Goal: Task Accomplishment & Management: Manage account settings

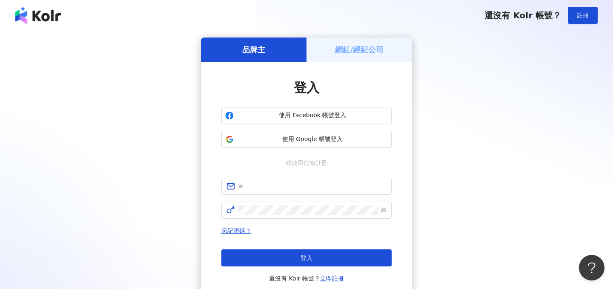
click at [292, 128] on div "使用 Facebook 帳號登入 使用 Google 帳號登入" at bounding box center [306, 127] width 170 height 41
click at [291, 136] on span "使用 Google 帳號登入" at bounding box center [312, 139] width 151 height 9
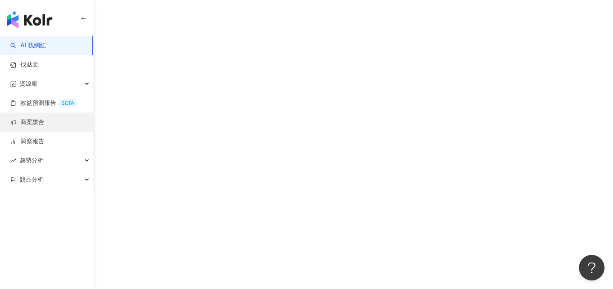
click at [44, 126] on link "商案媒合" at bounding box center [27, 122] width 34 height 9
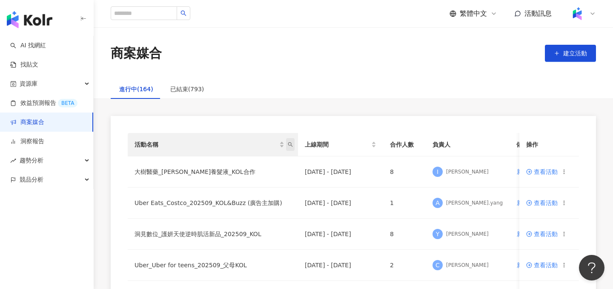
click at [291, 142] on icon "search" at bounding box center [290, 144] width 5 height 5
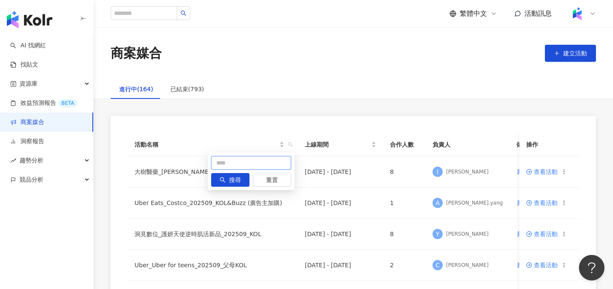
click at [269, 161] on input "text" at bounding box center [251, 163] width 80 height 14
type input "*"
type input "**"
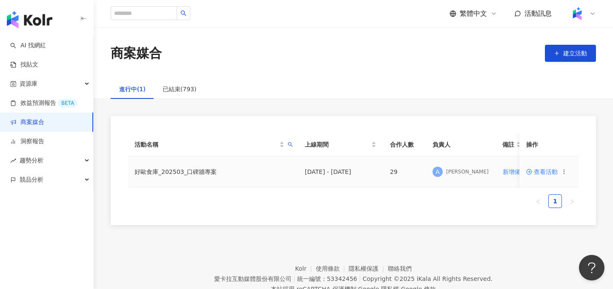
click at [534, 175] on td "查看活動" at bounding box center [549, 171] width 60 height 31
click at [536, 174] on span "查看活動" at bounding box center [542, 172] width 32 height 6
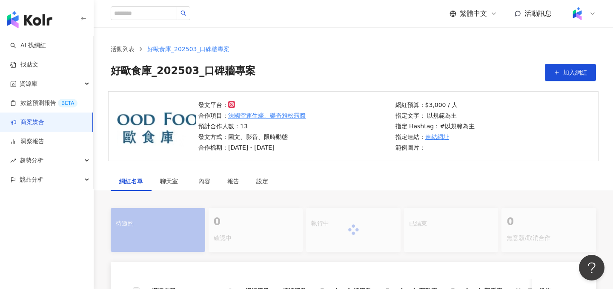
scroll to position [146, 0]
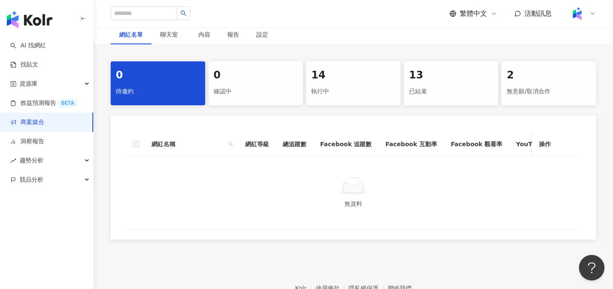
click at [335, 91] on div "執行中" at bounding box center [353, 91] width 84 height 14
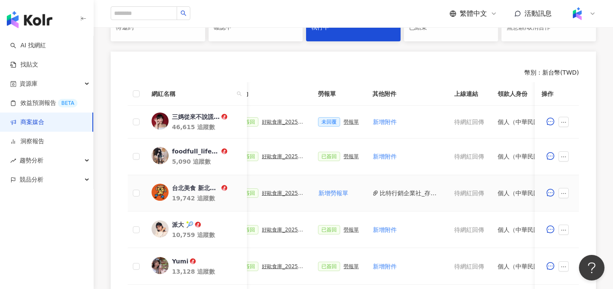
scroll to position [0, 232]
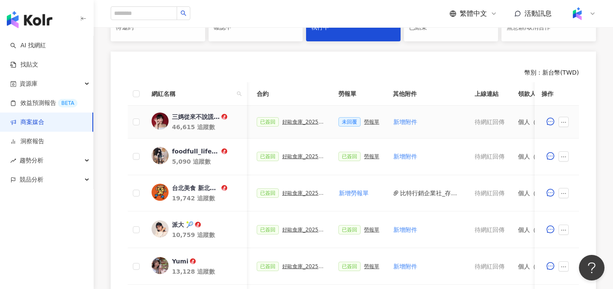
click at [365, 120] on div "勞報單" at bounding box center [371, 122] width 15 height 6
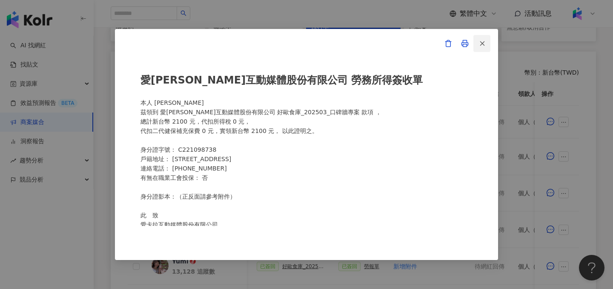
click at [480, 44] on icon "button" at bounding box center [482, 44] width 8 height 8
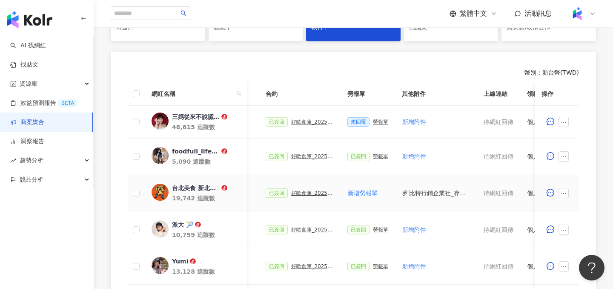
scroll to position [0, 227]
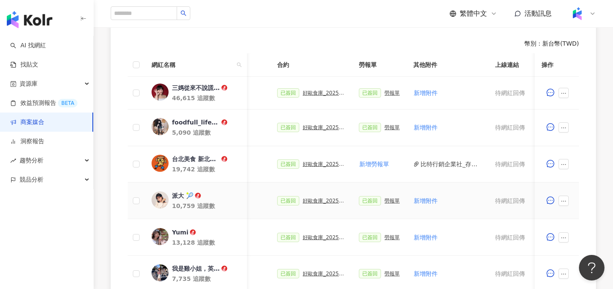
scroll to position [0, 224]
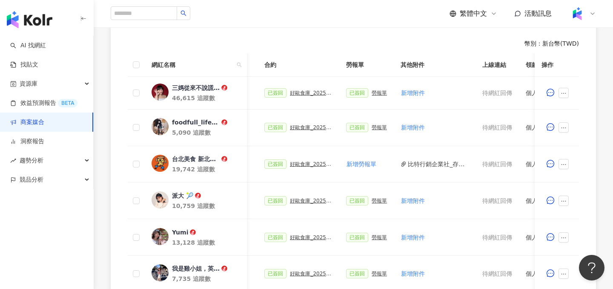
click at [20, 206] on div "AI 找網紅 找貼文 資源庫 效益預測報告 BETA 商案媒合 洞察報告 趨勢分析 競品分析" at bounding box center [47, 162] width 94 height 253
